Goal: Check status: Check status

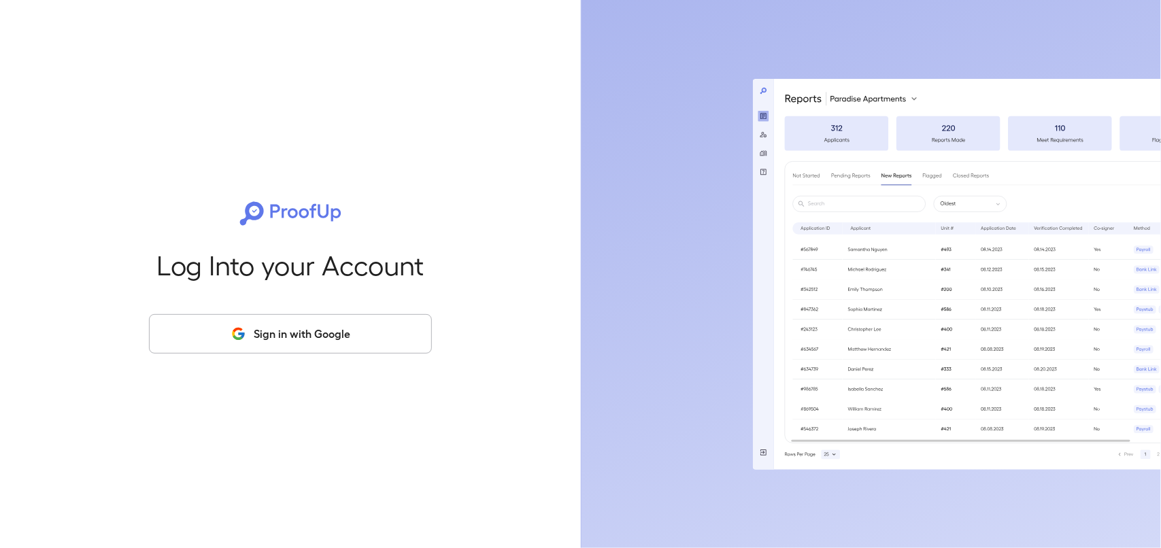
click at [402, 335] on button "Sign in with Google" at bounding box center [290, 333] width 283 height 39
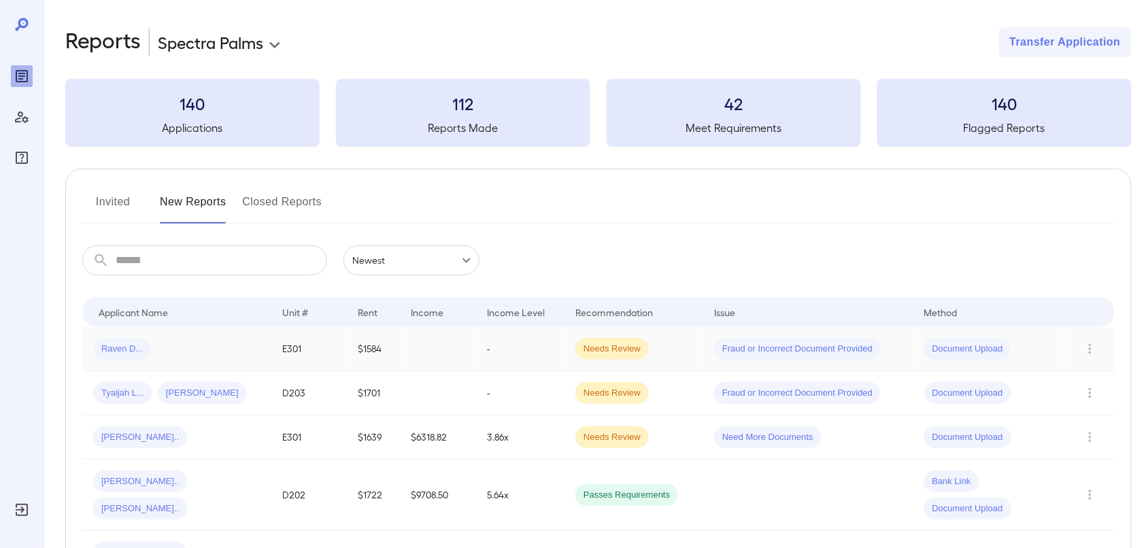
click at [373, 343] on td "$1584" at bounding box center [373, 349] width 53 height 44
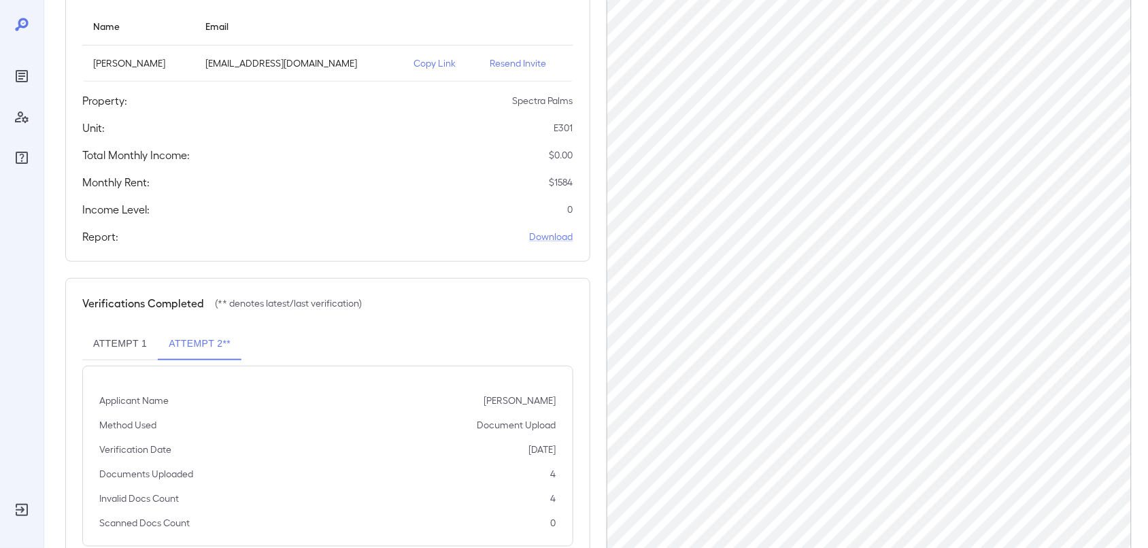
scroll to position [209, 0]
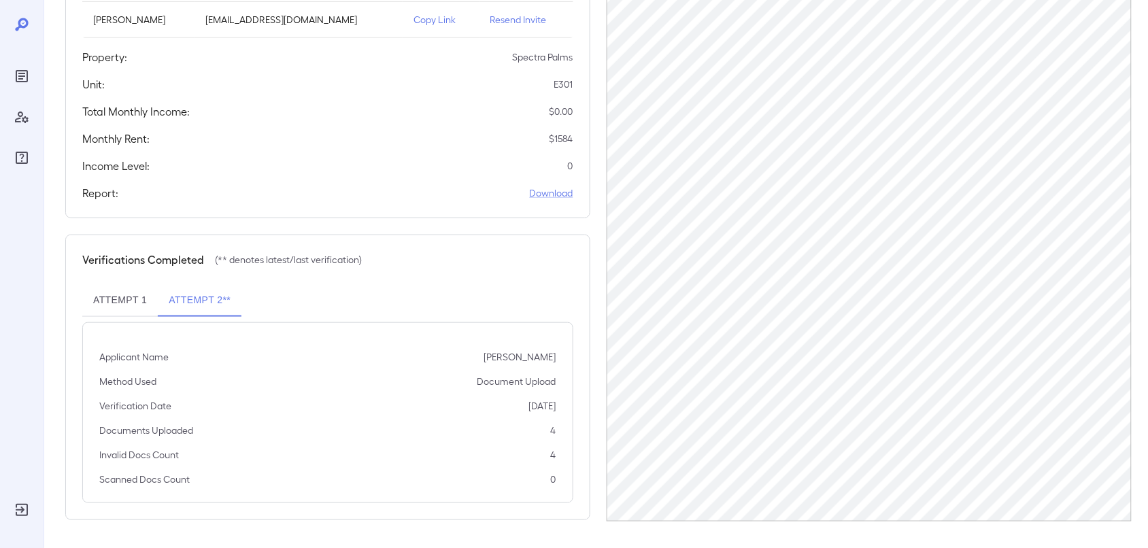
click at [99, 304] on button "Attempt 1" at bounding box center [119, 300] width 75 height 33
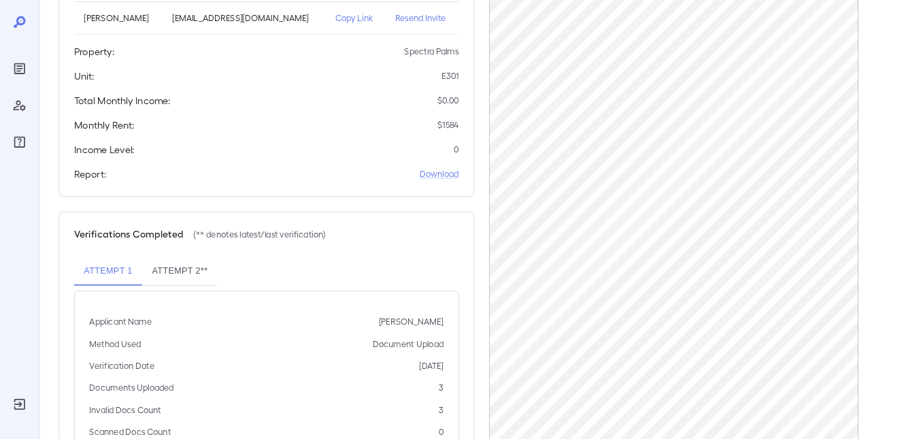
scroll to position [209, 0]
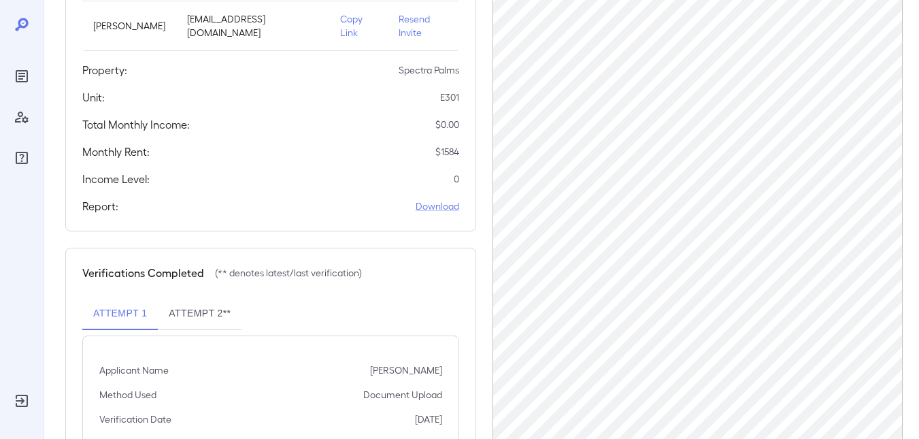
drag, startPoint x: 1133, startPoint y: 262, endPoint x: 411, endPoint y: 310, distance: 723.1
click at [411, 310] on div "Attempt 1 Attempt 2**" at bounding box center [270, 313] width 377 height 33
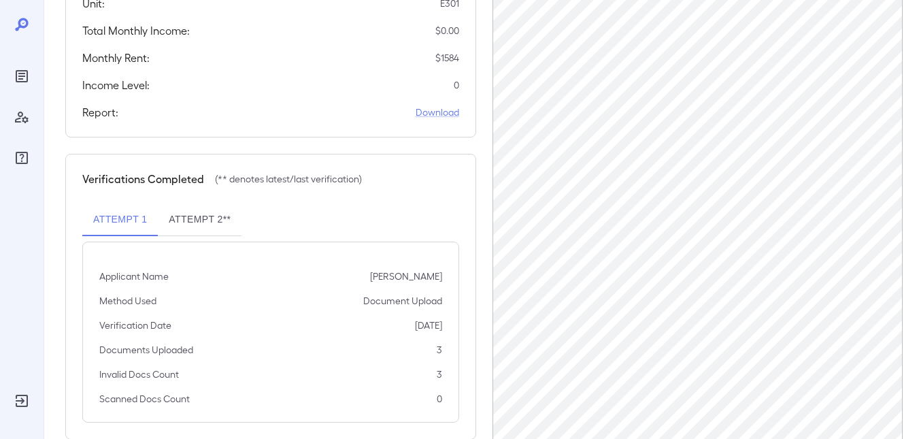
scroll to position [331, 0]
